Goal: Find specific page/section: Find specific page/section

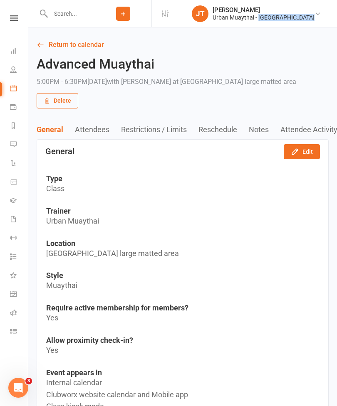
click at [239, 49] on link "Return to calendar" at bounding box center [183, 45] width 292 height 12
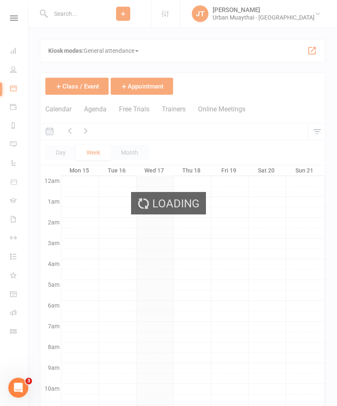
click at [21, 43] on div "Loading" at bounding box center [168, 203] width 337 height 406
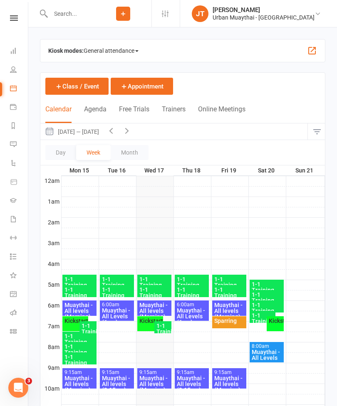
click at [10, 50] on icon at bounding box center [13, 50] width 7 height 7
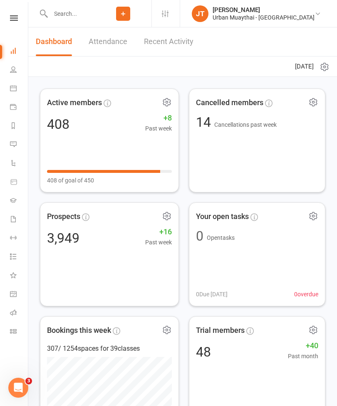
click at [81, 10] on input "text" at bounding box center [71, 14] width 47 height 12
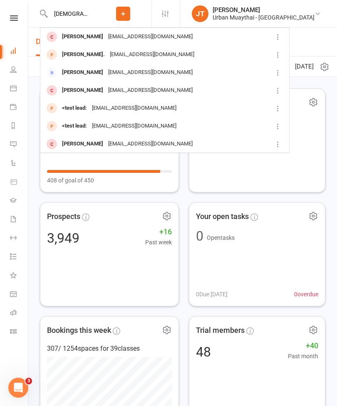
type input "[DEMOGRAPHIC_DATA]"
click at [123, 37] on div "[EMAIL_ADDRESS][DOMAIN_NAME]" at bounding box center [150, 37] width 89 height 12
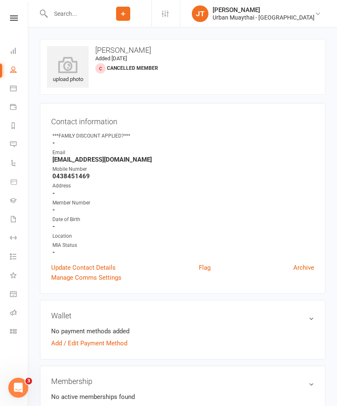
click at [67, 71] on icon at bounding box center [68, 65] width 42 height 17
